Goal: Find specific page/section: Find specific page/section

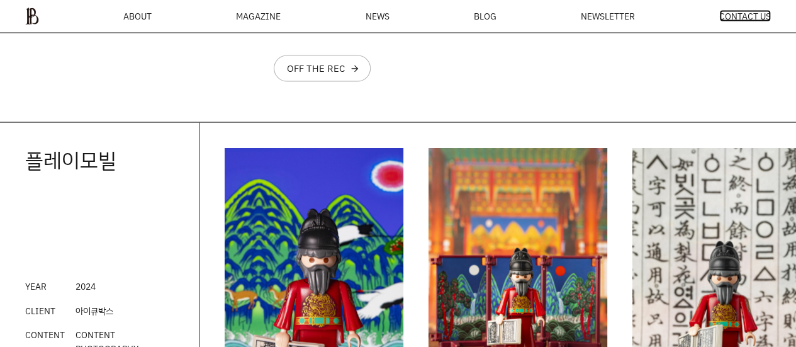
click at [741, 18] on span "CONTACT US" at bounding box center [745, 16] width 52 height 9
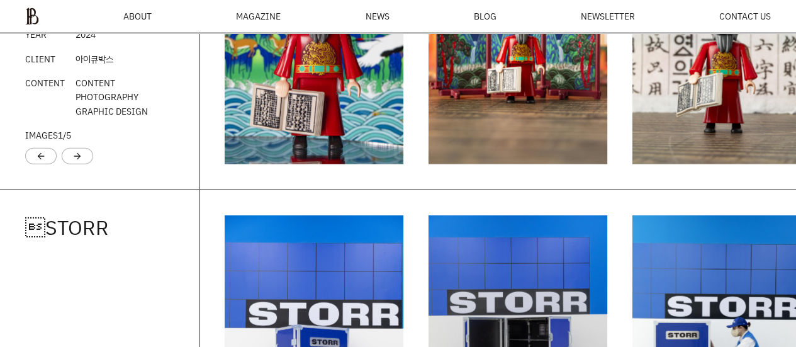
scroll to position [1304, 0]
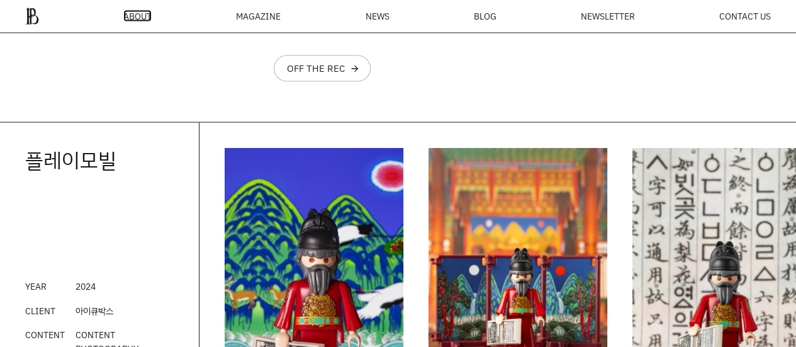
click at [139, 13] on span "ABOUT" at bounding box center [137, 16] width 28 height 9
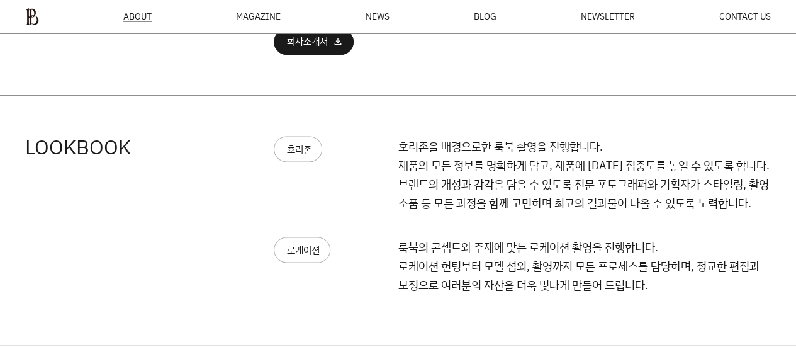
scroll to position [1115, 0]
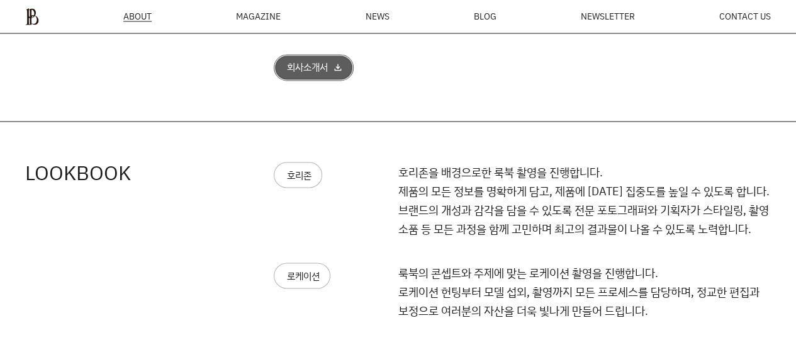
click at [308, 67] on div "회사소개서" at bounding box center [307, 67] width 41 height 10
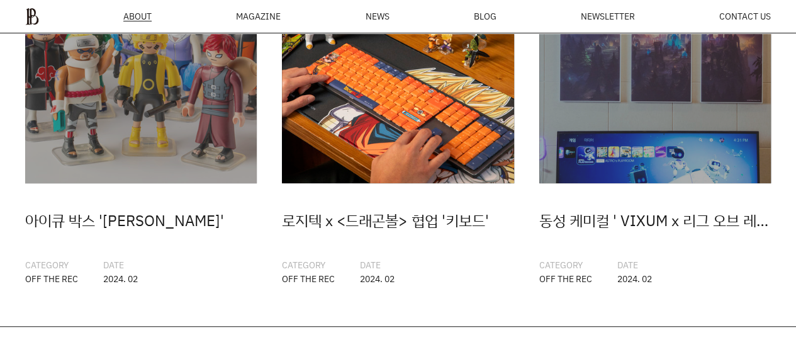
scroll to position [2562, 0]
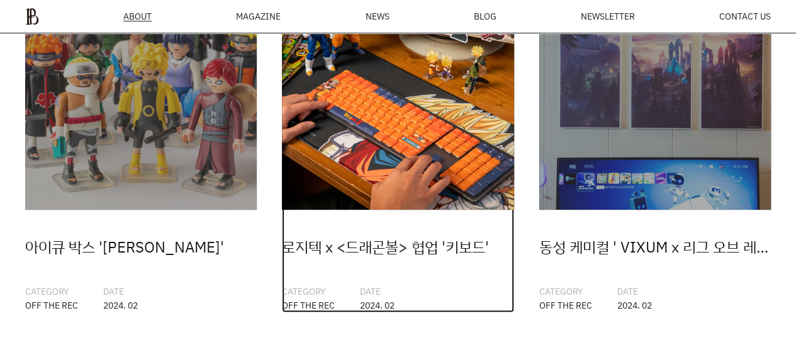
click at [403, 187] on img at bounding box center [398, 94] width 232 height 232
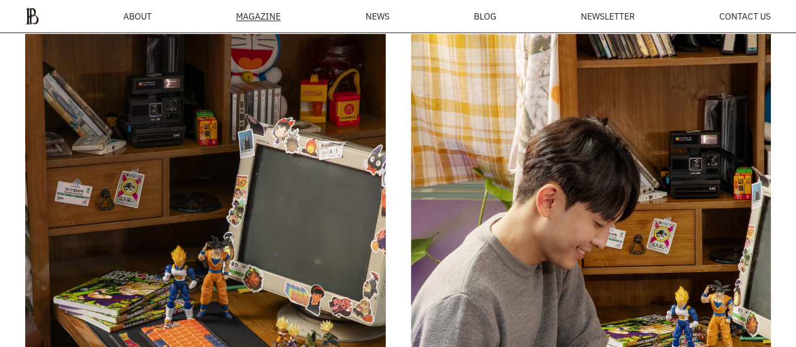
scroll to position [3821, 0]
